Goal: Task Accomplishment & Management: Manage account settings

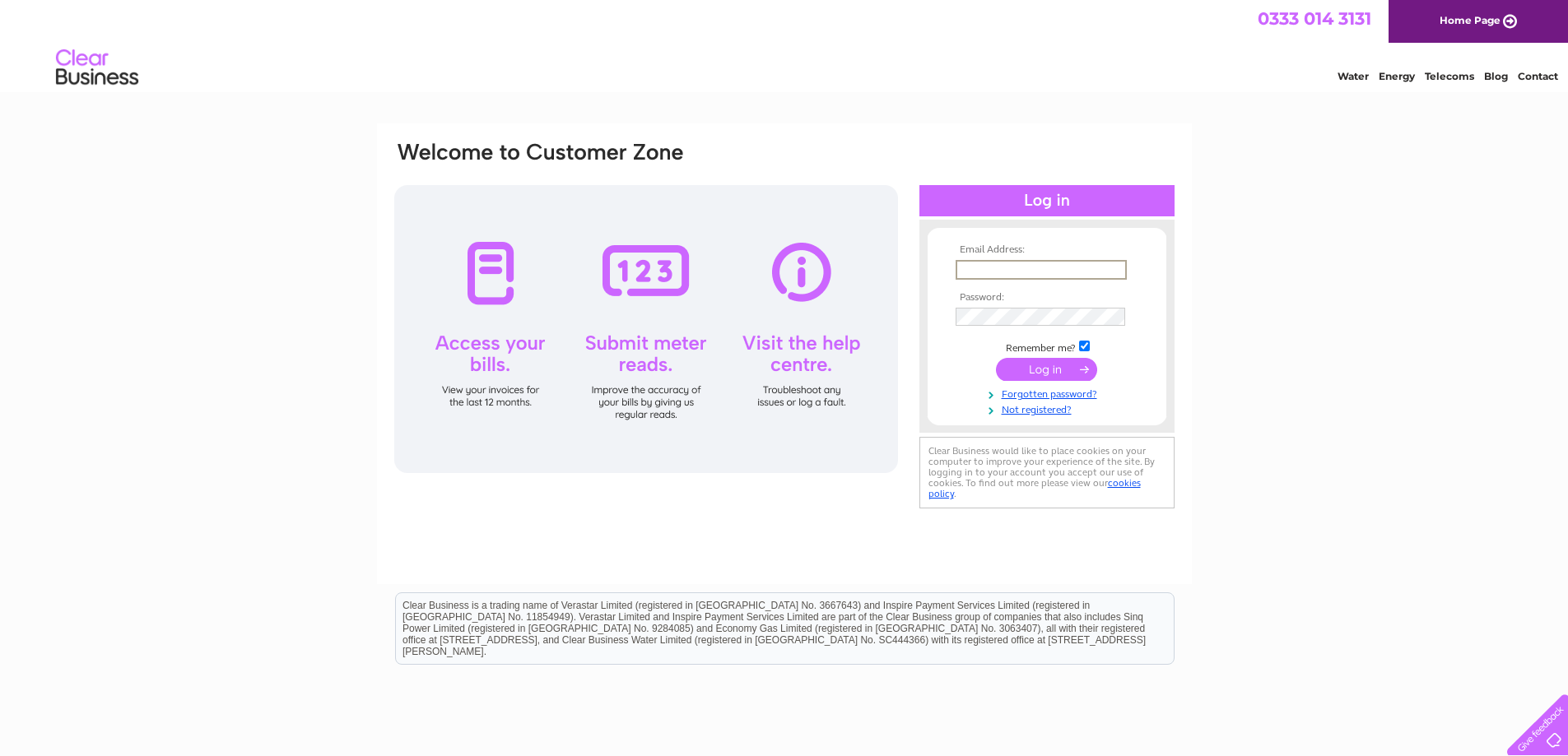
click at [970, 267] on input "text" at bounding box center [1041, 270] width 171 height 20
type input "accounts.payable@Closebrothers.com"
click at [996, 356] on input "submit" at bounding box center [1047, 367] width 102 height 23
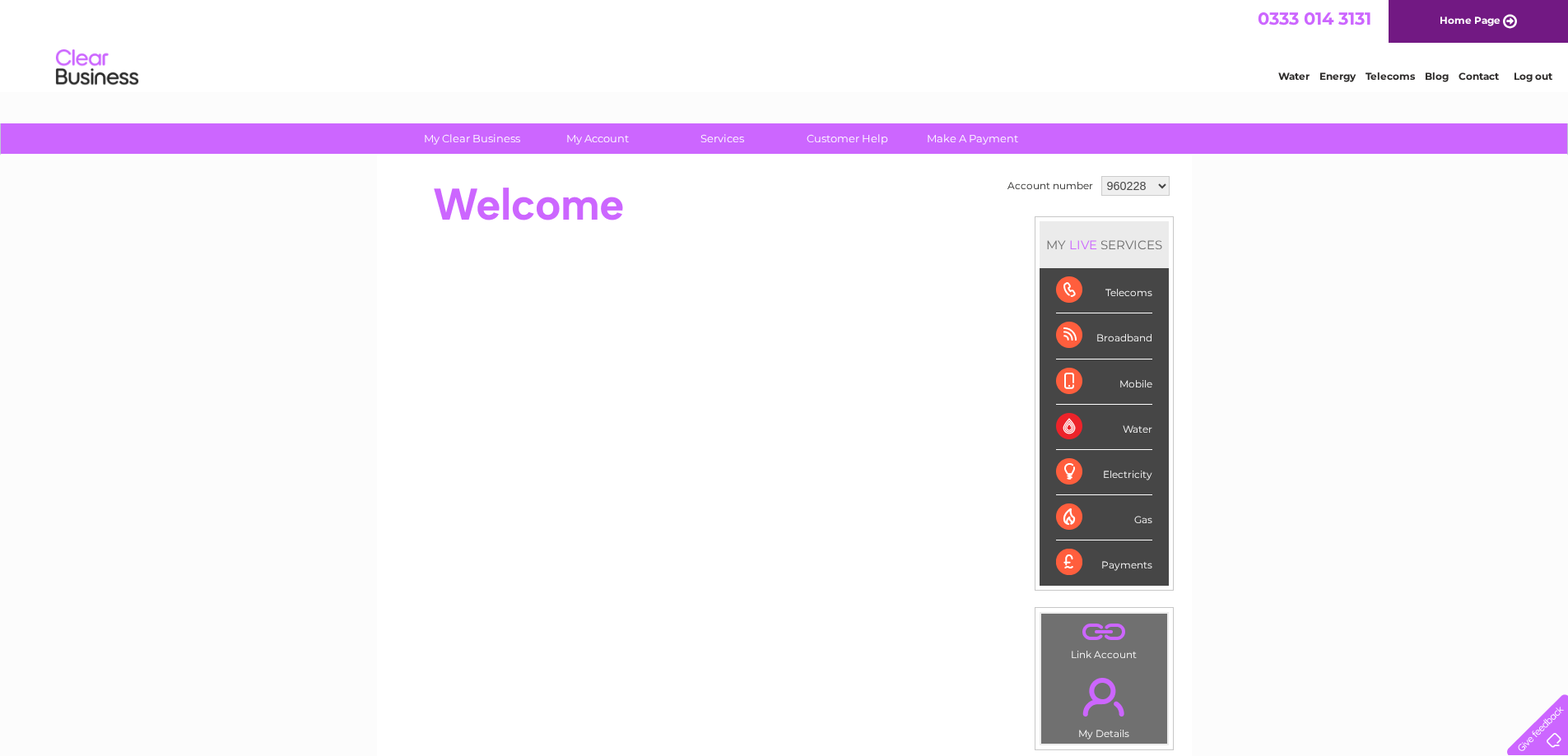
click at [1073, 424] on div "Water" at bounding box center [1104, 428] width 96 height 45
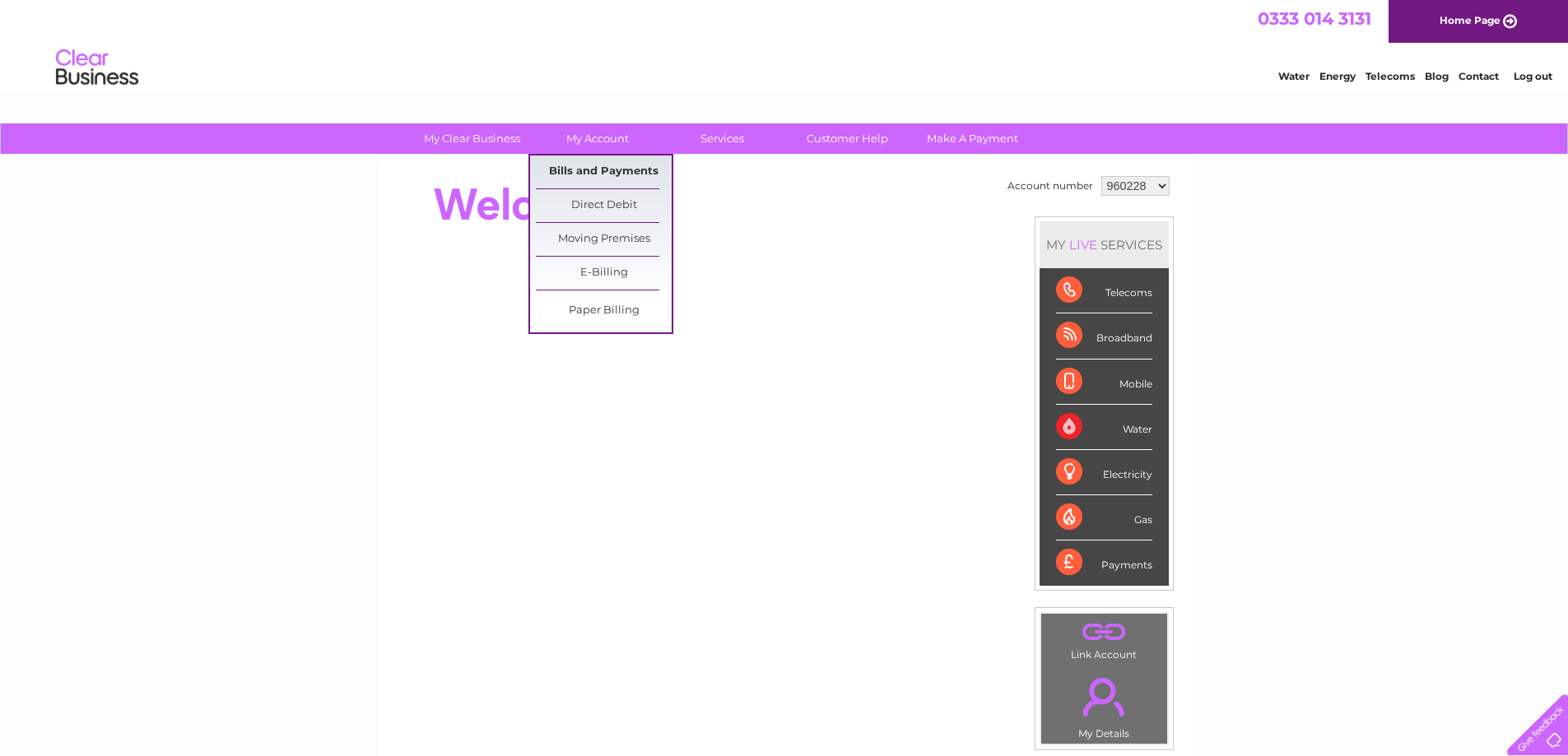
click at [592, 160] on link "Bills and Payments" at bounding box center [604, 172] width 136 height 33
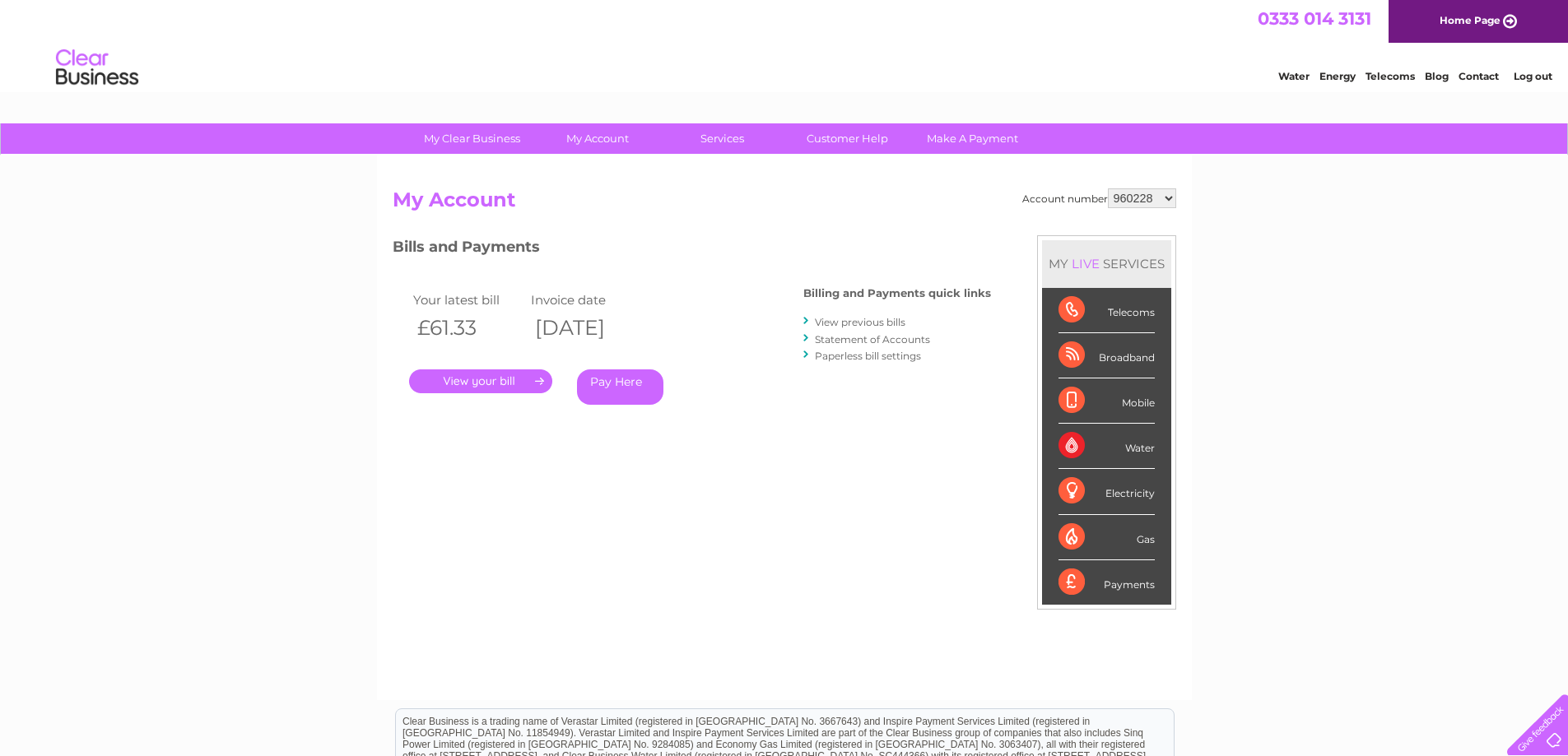
click at [1125, 193] on select "960228 1153287" at bounding box center [1142, 199] width 68 height 20
select select "1153287"
click at [1108, 189] on select "960228 1153287" at bounding box center [1142, 199] width 68 height 20
click at [476, 382] on link "." at bounding box center [481, 381] width 143 height 24
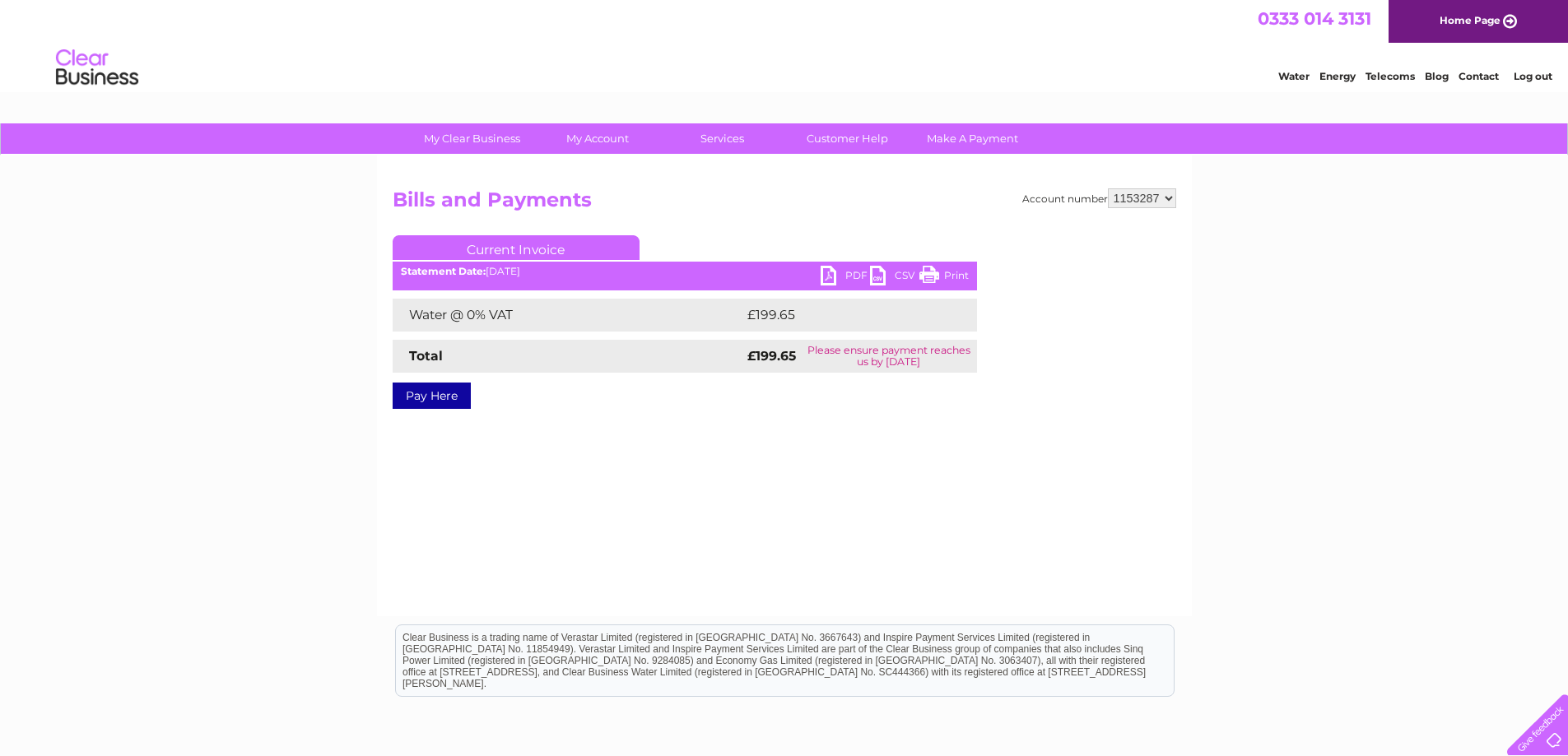
click at [848, 281] on link "PDF" at bounding box center [845, 277] width 49 height 24
